Goal: Obtain resource: Download file/media

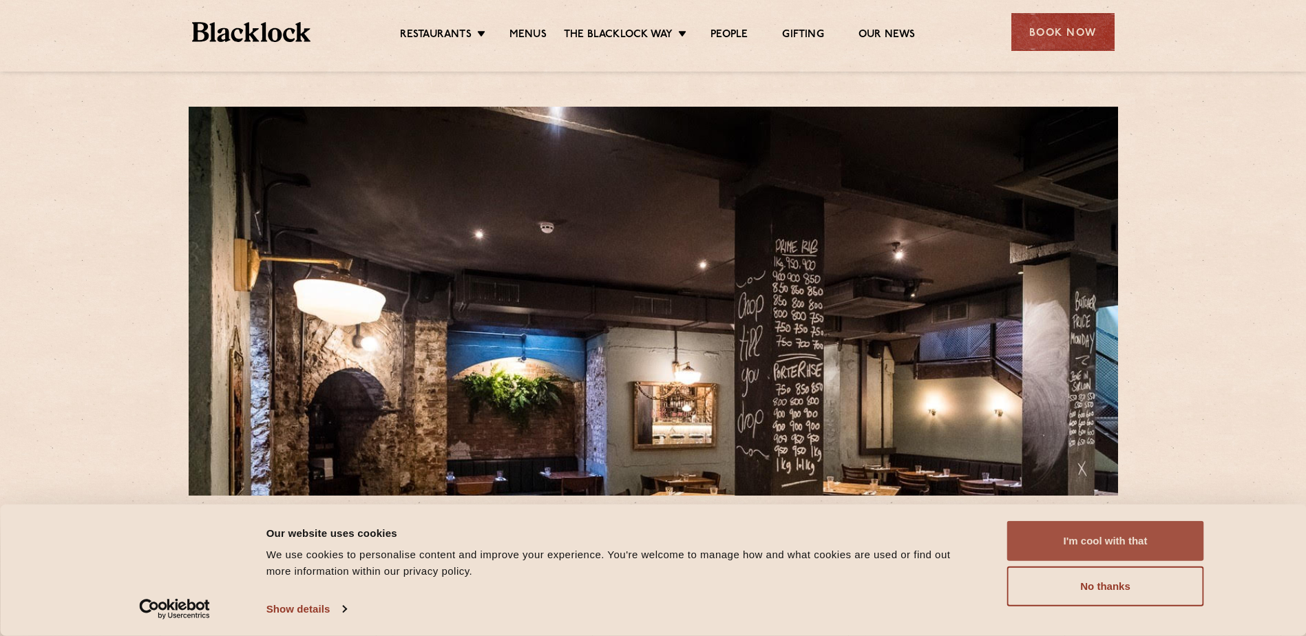
click at [1103, 548] on button "I'm cool with that" at bounding box center [1105, 541] width 197 height 40
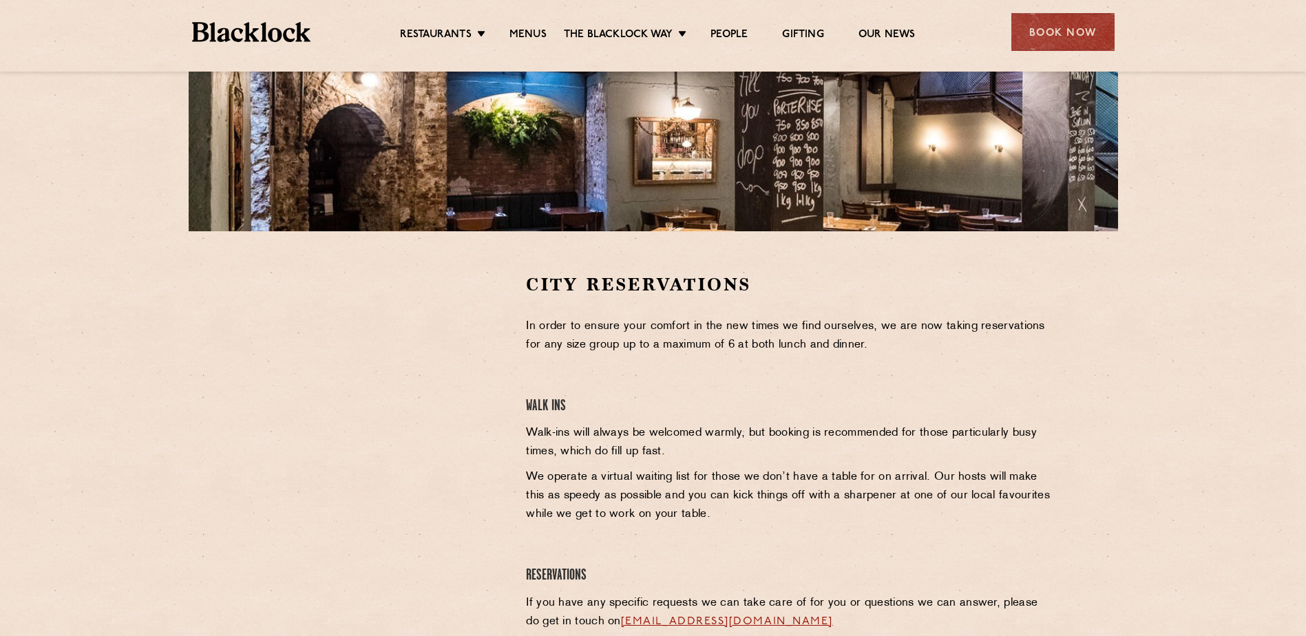
scroll to position [275, 0]
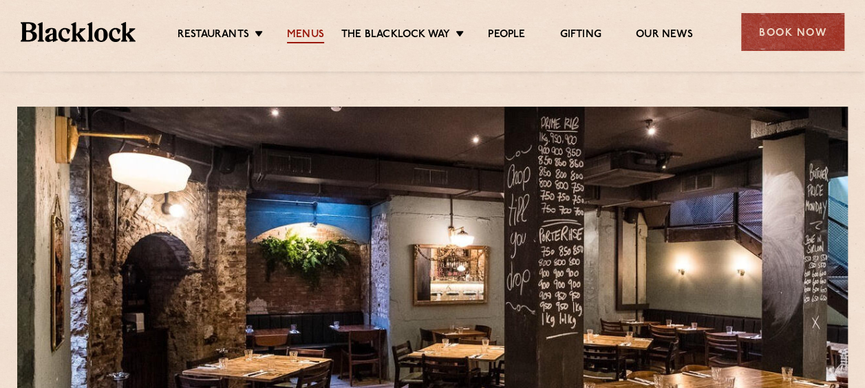
click at [296, 37] on link "Menus" at bounding box center [305, 35] width 37 height 15
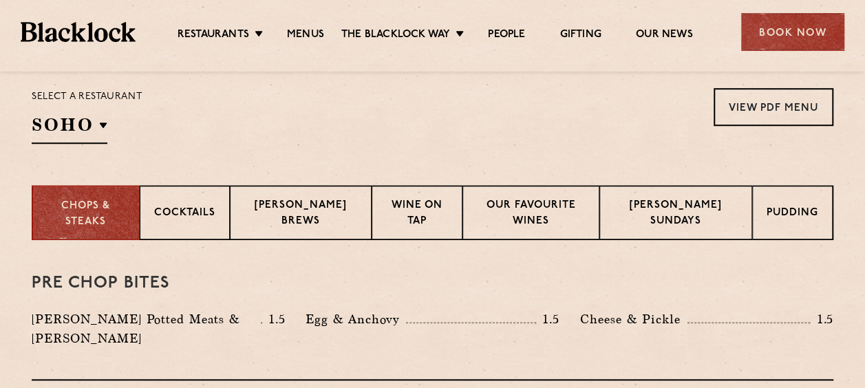
scroll to position [482, 0]
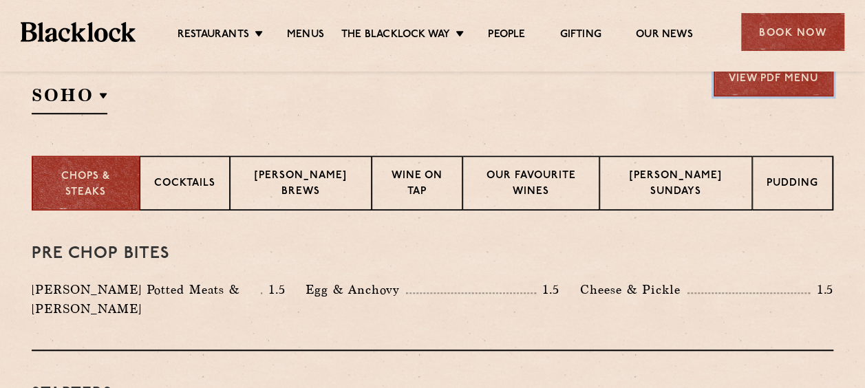
click at [767, 90] on link "View PDF Menu" at bounding box center [774, 78] width 120 height 38
